Goal: Task Accomplishment & Management: Use online tool/utility

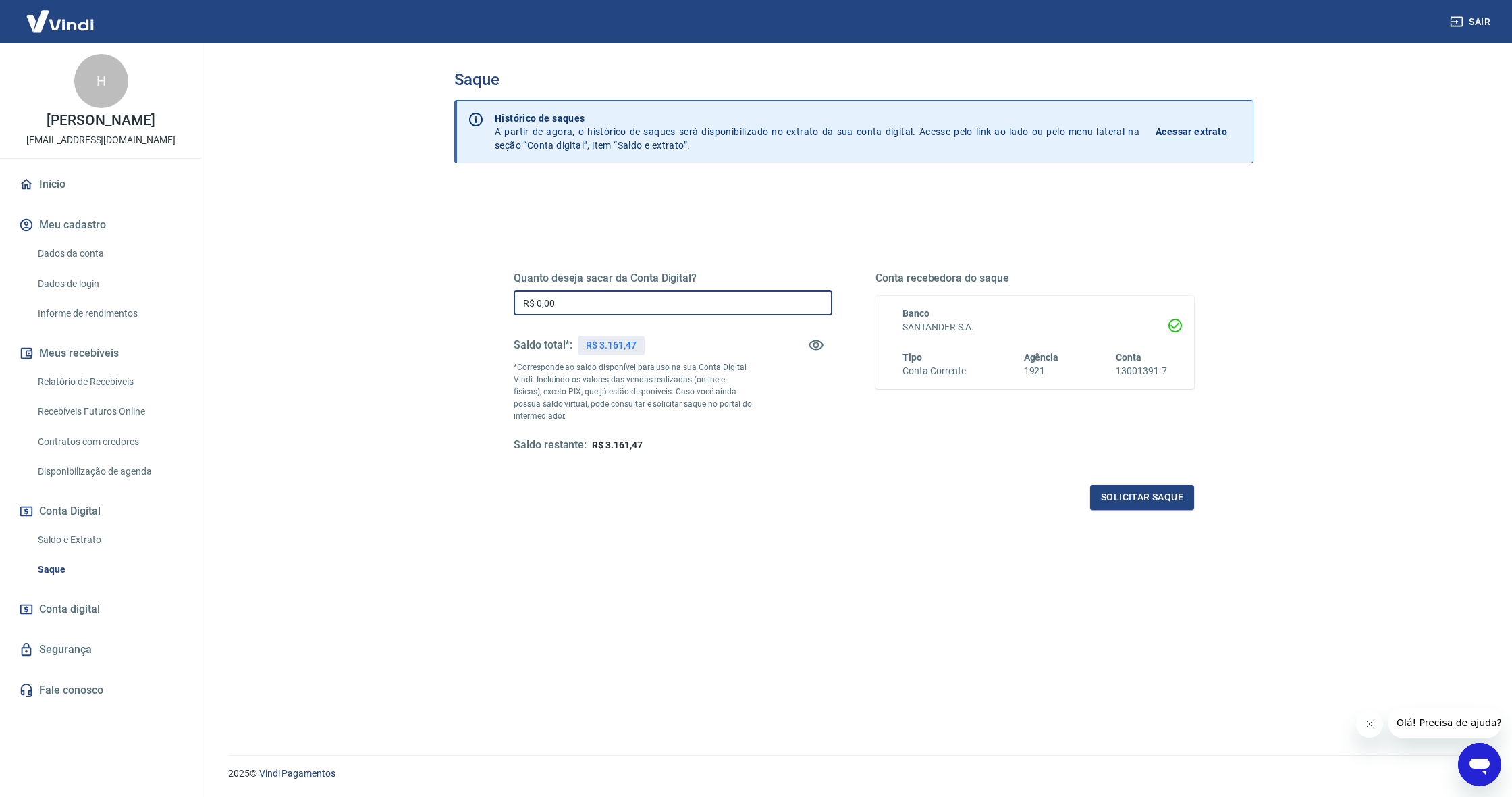
drag, startPoint x: 566, startPoint y: 307, endPoint x: 510, endPoint y: 304, distance: 56.1
click at [510, 304] on div "Quanto deseja sacar da Conta Digital? R$ 0,00 ​ Saldo total*: R$ 3.161,47 *Corr…" at bounding box center [854, 369] width 713 height 314
type input "R$ 3.161,47"
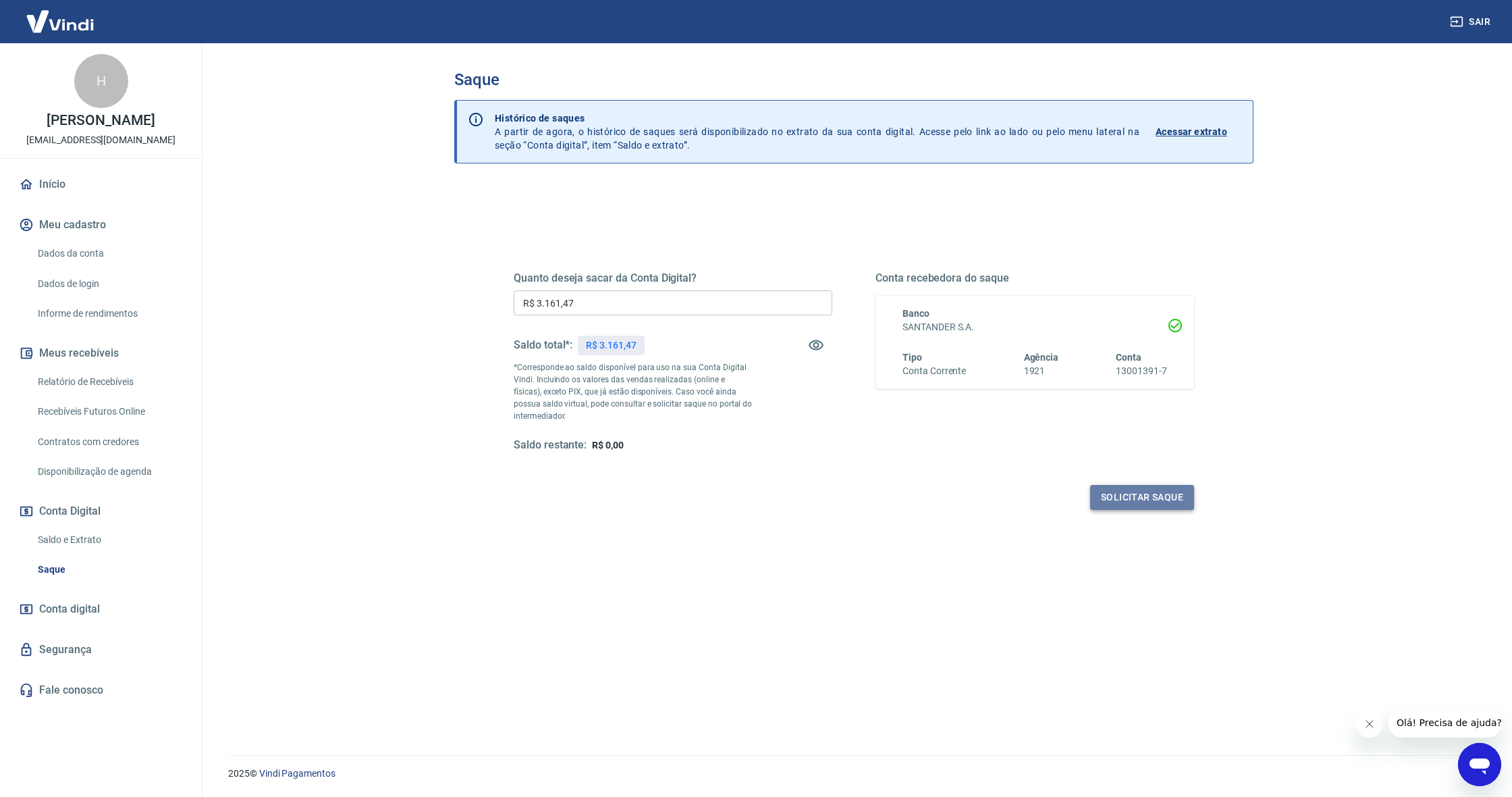
click at [1143, 497] on button "Solicitar saque" at bounding box center [1142, 497] width 104 height 25
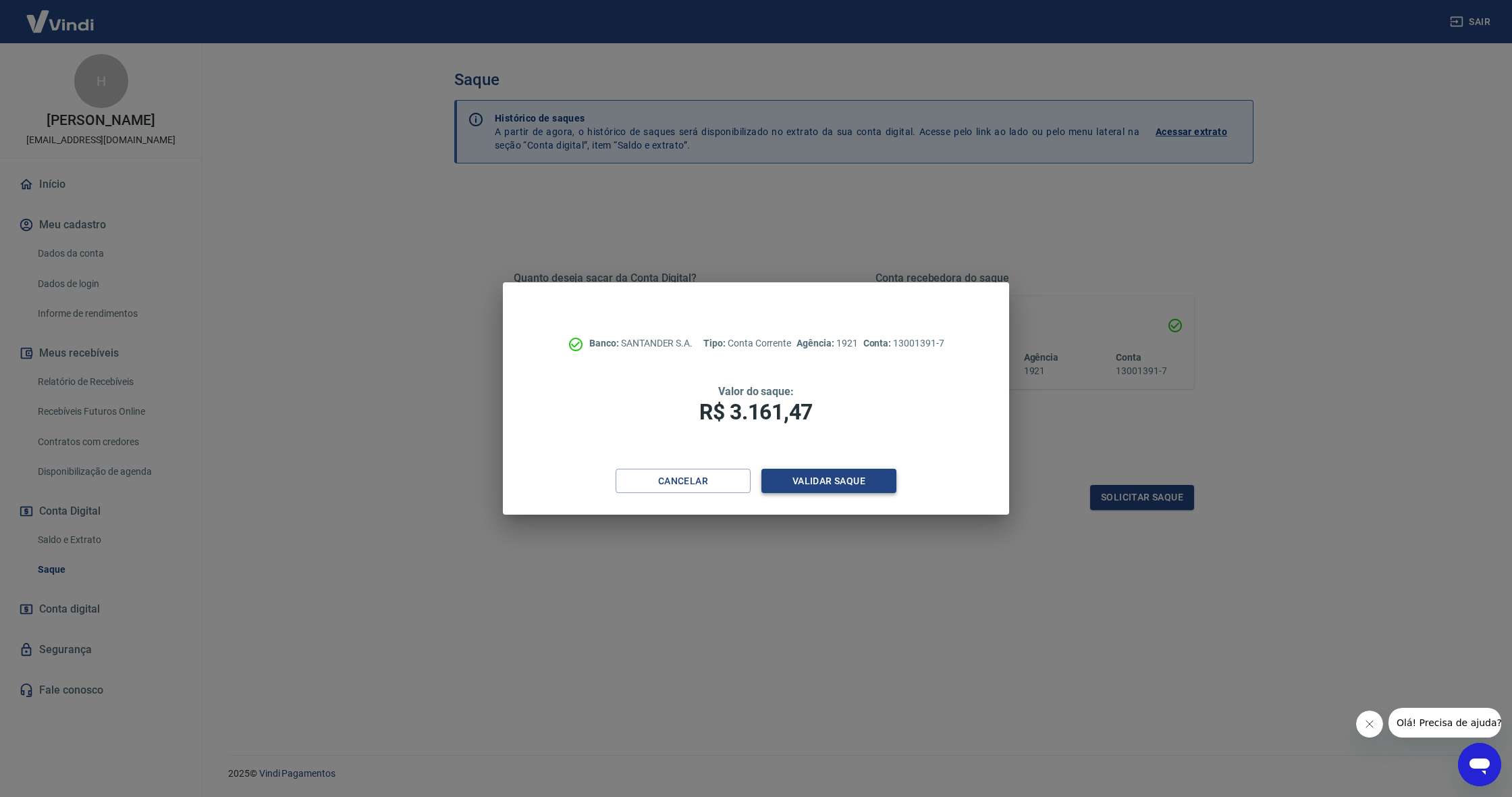
click at [808, 477] on button "Validar saque" at bounding box center [829, 481] width 135 height 25
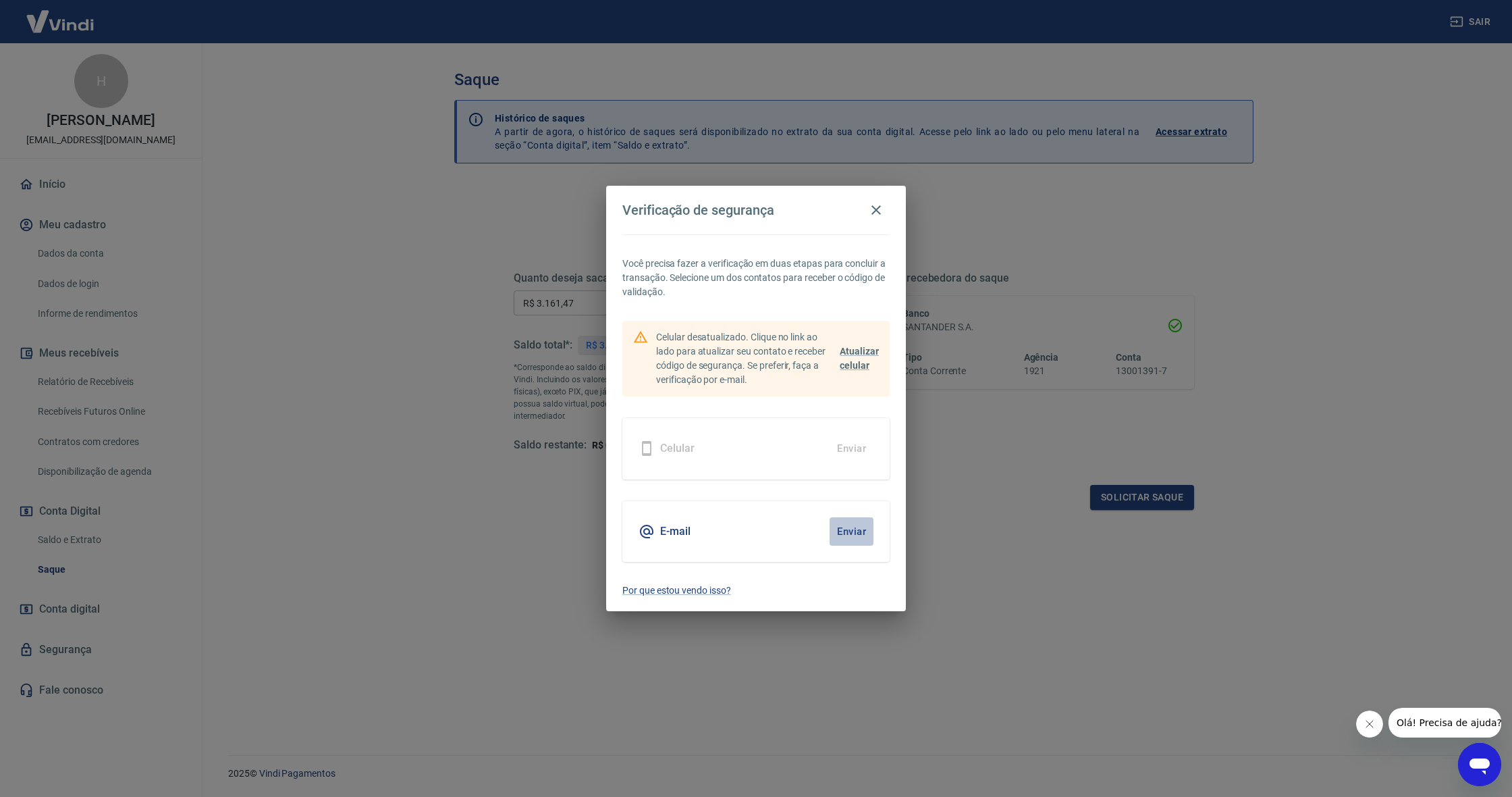
click at [853, 534] on button "Enviar" at bounding box center [852, 532] width 44 height 28
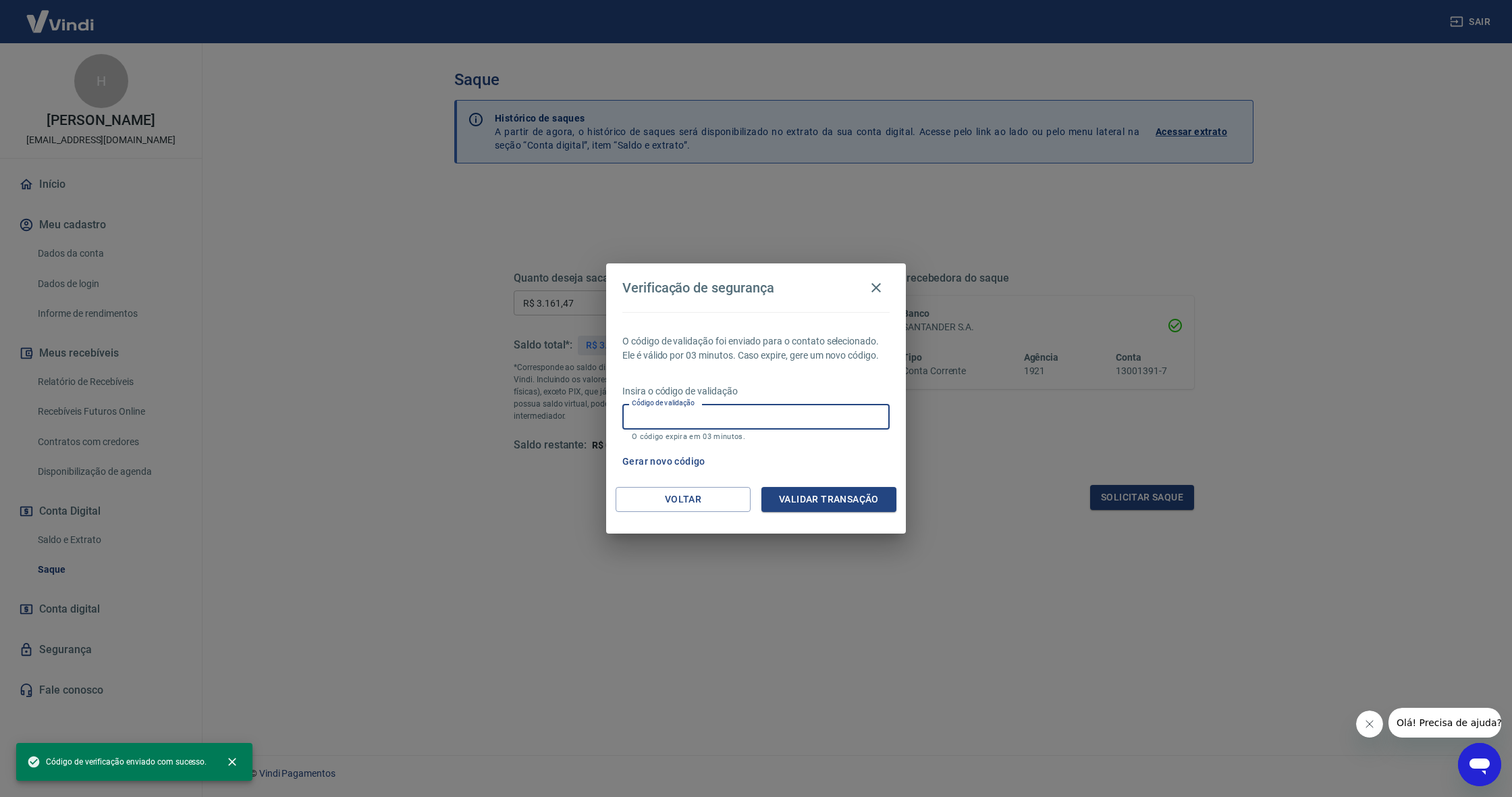
click at [728, 416] on input "Código de validação" at bounding box center [756, 416] width 267 height 25
paste input "875696"
type input "875696"
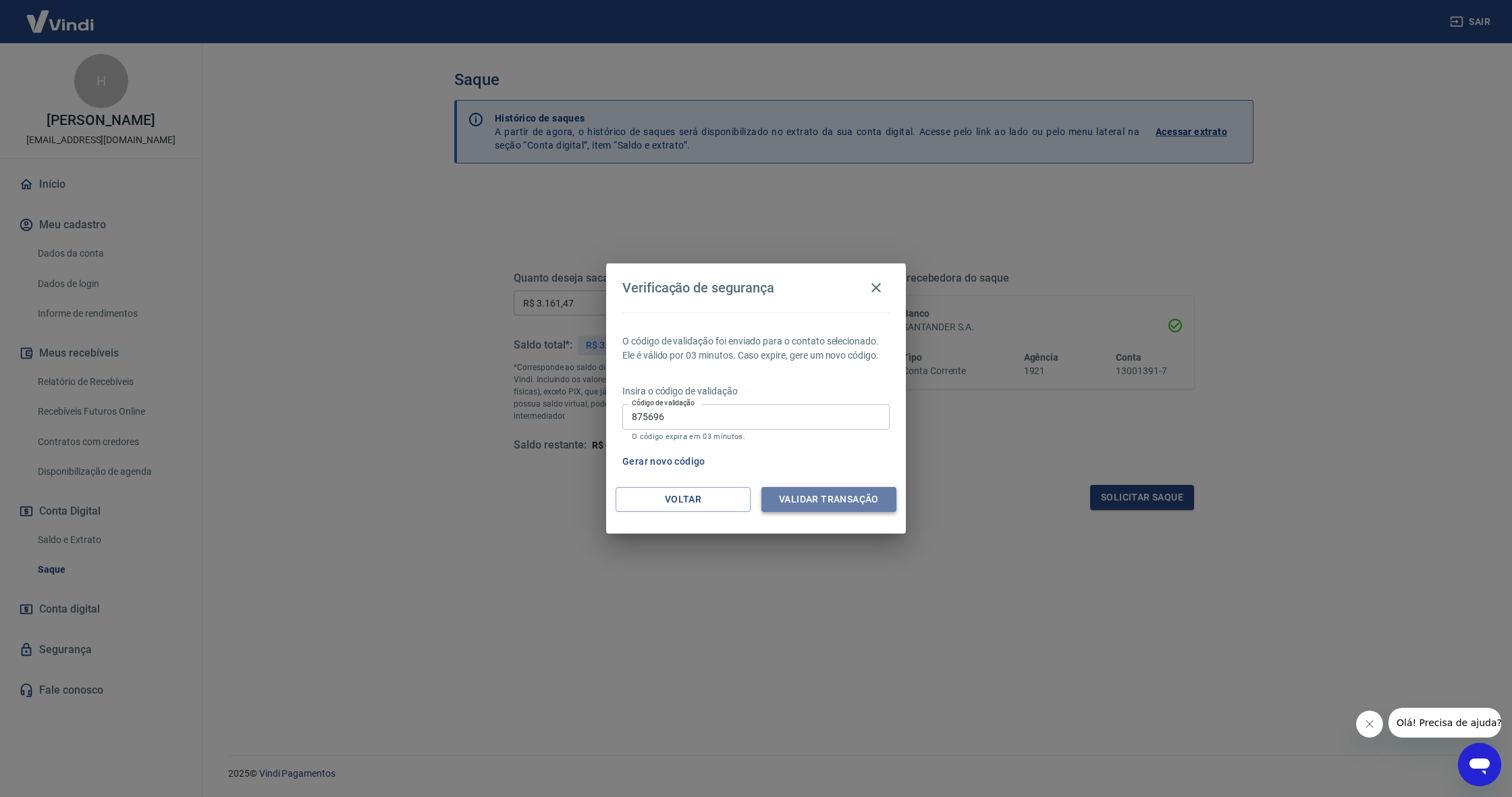
click at [813, 501] on button "Validar transação" at bounding box center [829, 499] width 135 height 25
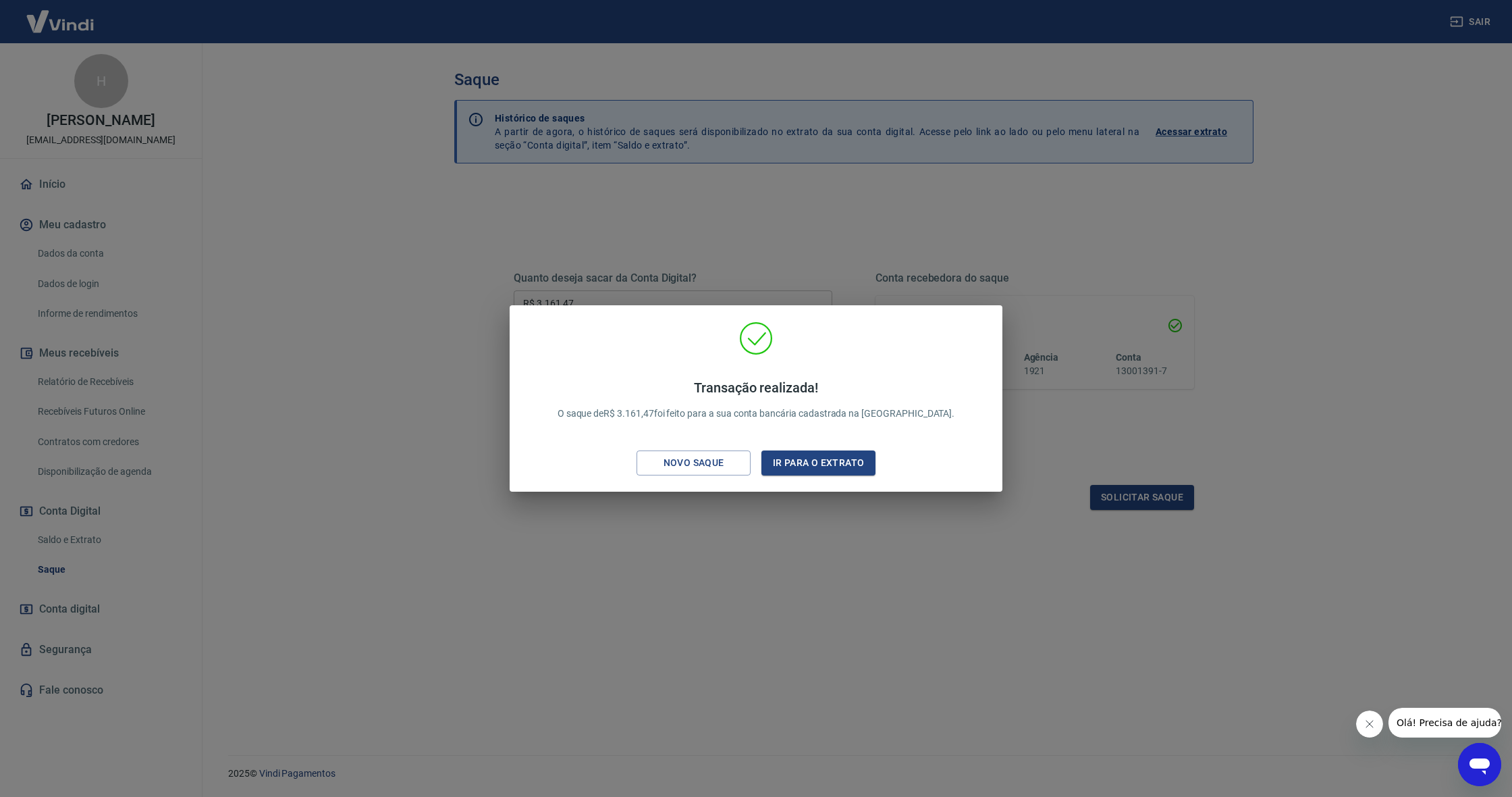
click at [691, 483] on div "Transação realizada! O saque de R$ 3.161,47 foi feito para a sua conta bancária…" at bounding box center [756, 398] width 493 height 186
